Goal: Task Accomplishment & Management: Manage account settings

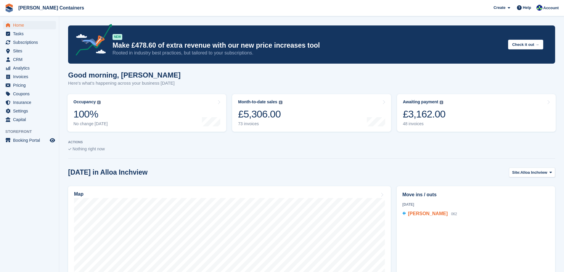
click at [416, 215] on span "[PERSON_NAME]" at bounding box center [428, 213] width 40 height 5
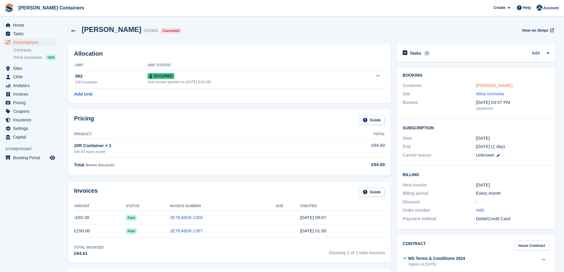
click at [487, 86] on link "Susan lyall" at bounding box center [494, 85] width 36 height 5
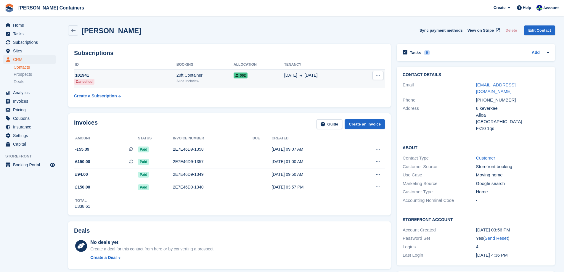
click at [212, 79] on div "Alloa Inchview" at bounding box center [204, 80] width 57 height 5
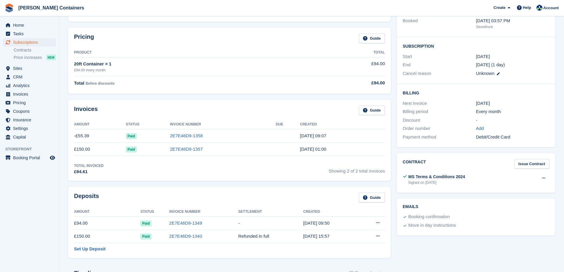
scroll to position [89, 0]
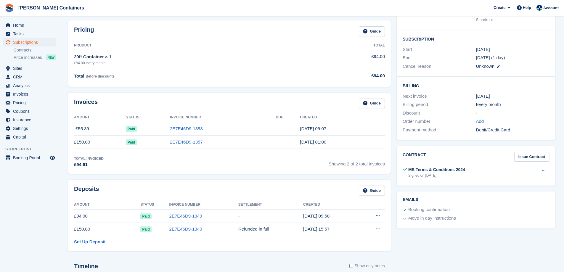
click at [221, 129] on td "2E7E46D9-1358" at bounding box center [223, 128] width 106 height 13
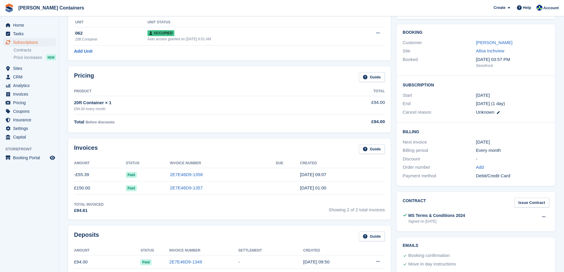
scroll to position [0, 0]
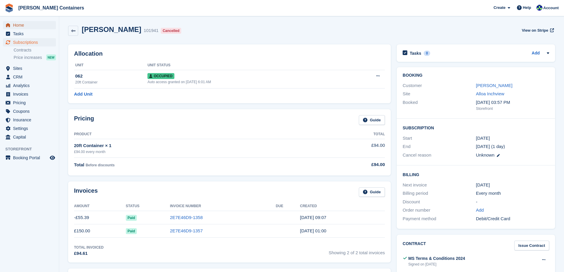
click at [18, 22] on span "Home" at bounding box center [31, 25] width 36 height 8
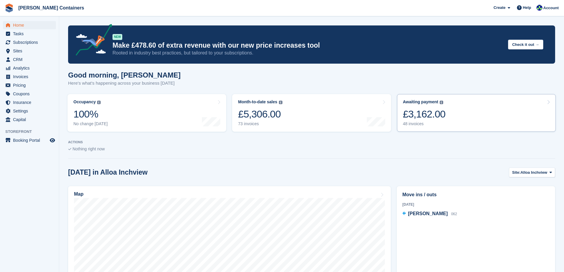
click at [449, 128] on link "Awaiting payment The total outstanding balance on all open invoices. £3,162.00 …" at bounding box center [476, 113] width 159 height 38
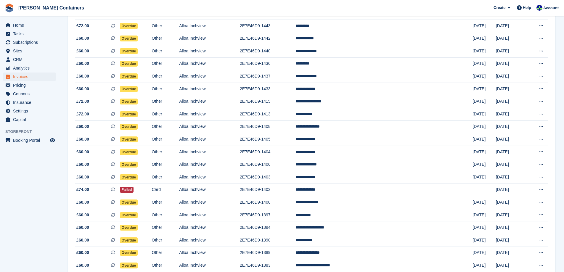
scroll to position [166, 0]
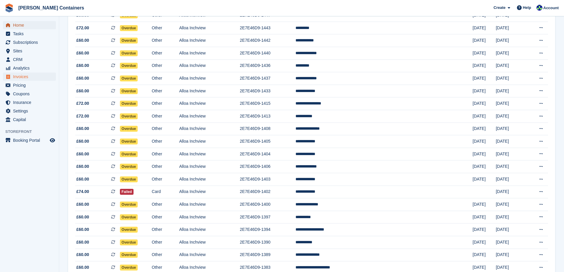
click at [23, 28] on span "Home" at bounding box center [31, 25] width 36 height 8
